Goal: Information Seeking & Learning: Learn about a topic

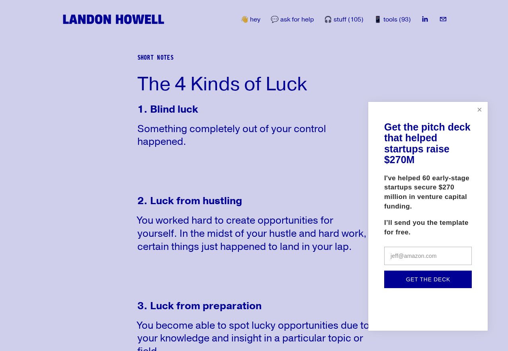
click at [481, 108] on link "Close" at bounding box center [480, 110] width 14 height 14
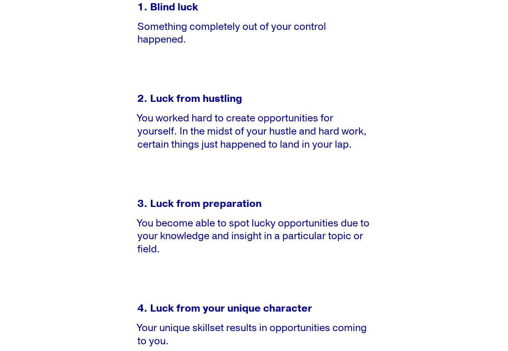
scroll to position [103, 0]
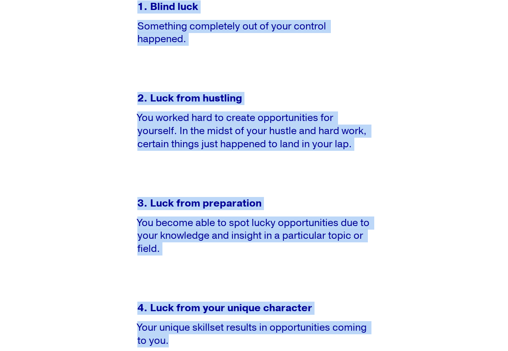
drag, startPoint x: 136, startPoint y: 4, endPoint x: 329, endPoint y: 342, distance: 388.4
click at [329, 342] on div "1. Blind luck Something completely out of your control happened. 2. [PERSON_NAM…" at bounding box center [254, 203] width 247 height 407
click at [250, 99] on p "2. Luck from hustling" at bounding box center [254, 98] width 234 height 13
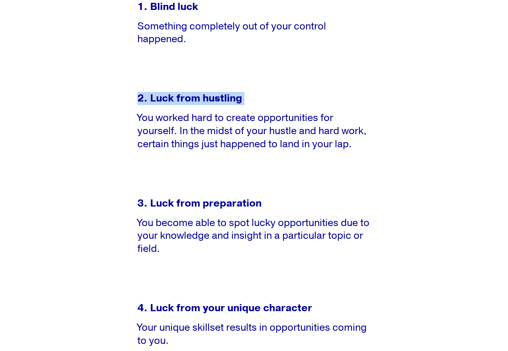
drag, startPoint x: 250, startPoint y: 99, endPoint x: 137, endPoint y: 102, distance: 112.8
click at [137, 102] on p "2. Luck from hustling" at bounding box center [254, 98] width 234 height 13
drag, startPoint x: 191, startPoint y: 43, endPoint x: 130, endPoint y: 8, distance: 70.3
click at [130, 8] on article "The 4 Kinds of Luck Short Notes [DATE] Written By [PERSON_NAME] 1. Blind luck S…" at bounding box center [254, 202] width 508 height 518
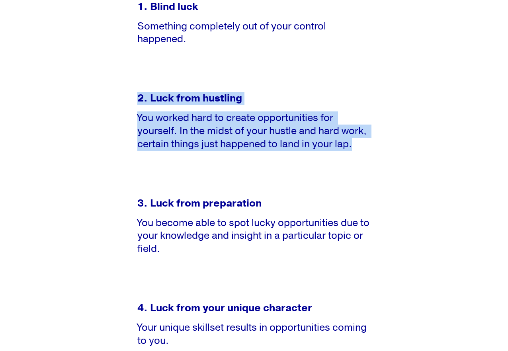
drag, startPoint x: 137, startPoint y: 102, endPoint x: 378, endPoint y: 142, distance: 244.5
click at [378, 142] on article "The 4 Kinds of Luck Short Notes [DATE] Written By [PERSON_NAME] 1. Blind luck S…" at bounding box center [254, 202] width 508 height 518
